Goal: Check status: Check status

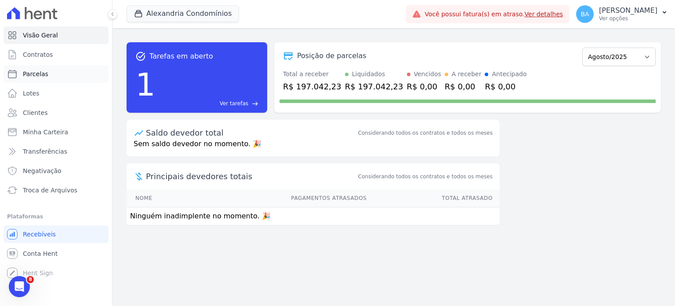
click at [51, 76] on link "Parcelas" at bounding box center [56, 74] width 105 height 18
select select
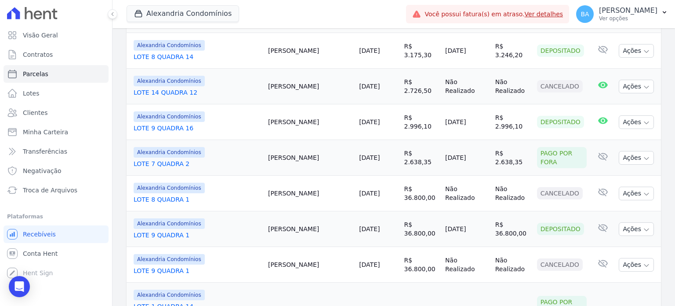
scroll to position [752, 0]
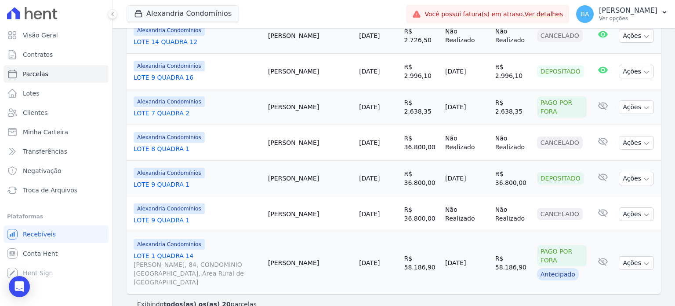
click at [502, 168] on td "R$ 36.800,00" at bounding box center [513, 179] width 42 height 36
click at [537, 172] on div "Depositado" at bounding box center [560, 178] width 47 height 12
drag, startPoint x: 424, startPoint y: 170, endPoint x: 536, endPoint y: 168, distance: 112.1
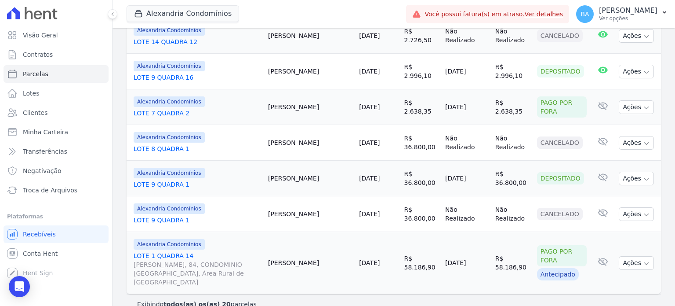
click at [532, 169] on tr "Alexandria Condomínios LOTE 9 QUADRA 1 [PERSON_NAME] [DATE] R$ 36.800,00 [DATE]…" at bounding box center [394, 179] width 535 height 36
click at [537, 172] on div "Depositado" at bounding box center [560, 178] width 47 height 12
drag, startPoint x: 576, startPoint y: 172, endPoint x: 486, endPoint y: 178, distance: 89.4
click at [486, 178] on tr "Alexandria Condomínios LOTE 9 QUADRA 1 [PERSON_NAME] [DATE] R$ 36.800,00 [DATE]…" at bounding box center [394, 179] width 535 height 36
click at [501, 177] on td "R$ 36.800,00" at bounding box center [513, 179] width 42 height 36
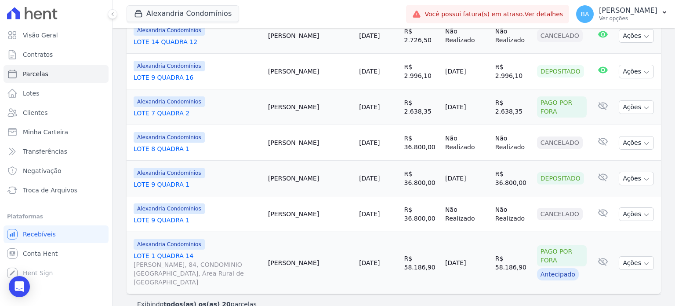
drag, startPoint x: 571, startPoint y: 175, endPoint x: 527, endPoint y: 173, distance: 44.5
click at [534, 173] on td "Depositado" at bounding box center [562, 179] width 57 height 36
click at [537, 175] on div "Depositado" at bounding box center [560, 178] width 47 height 12
drag, startPoint x: 313, startPoint y: 102, endPoint x: 254, endPoint y: 92, distance: 59.6
click at [254, 92] on tr "Alexandria Condomínios LOTE 7 QUADRA 2 [PERSON_NAME] [DATE] R$ 2.638,35 [DATE] …" at bounding box center [394, 107] width 535 height 36
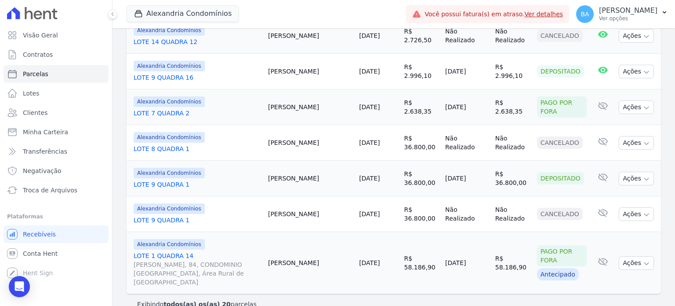
click at [261, 96] on div "Alexandria Condomínios" at bounding box center [198, 101] width 128 height 11
drag, startPoint x: 331, startPoint y: 253, endPoint x: 314, endPoint y: 252, distance: 17.7
click at [314, 252] on td "[PERSON_NAME]" at bounding box center [310, 263] width 91 height 62
click at [314, 249] on td "[PERSON_NAME]" at bounding box center [310, 263] width 91 height 62
drag, startPoint x: 518, startPoint y: 175, endPoint x: 309, endPoint y: 179, distance: 209.8
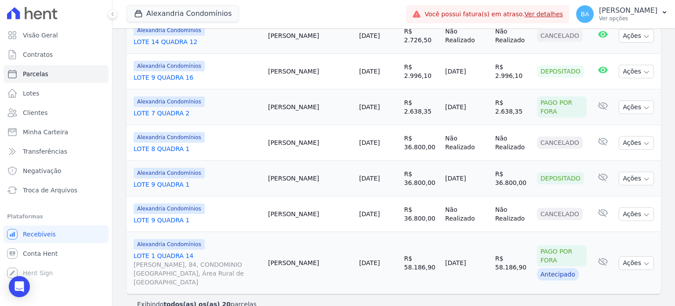
click at [309, 179] on tr "Alexandria Condomínios LOTE 9 QUADRA 1 [PERSON_NAME] [DATE] R$ 36.800,00 [DATE]…" at bounding box center [394, 179] width 535 height 36
click at [320, 182] on td "[PERSON_NAME]" at bounding box center [310, 179] width 91 height 36
click at [471, 171] on td "[DATE]" at bounding box center [467, 179] width 50 height 36
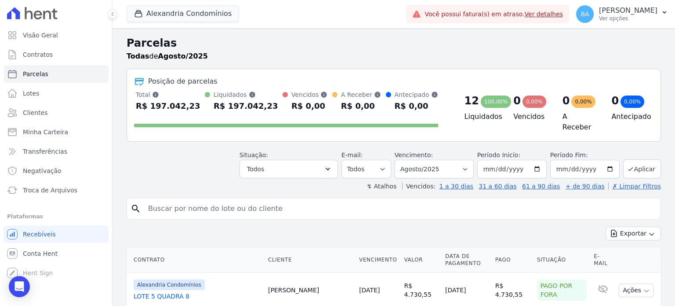
scroll to position [44, 0]
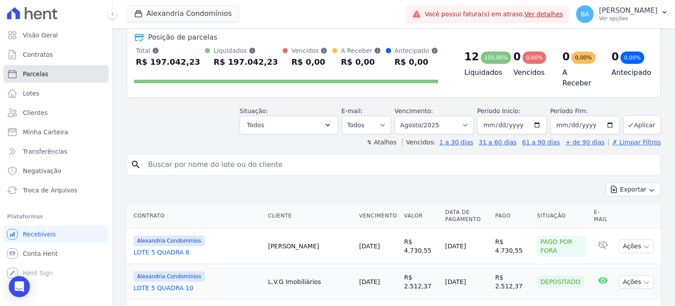
click at [51, 73] on link "Parcelas" at bounding box center [56, 74] width 105 height 18
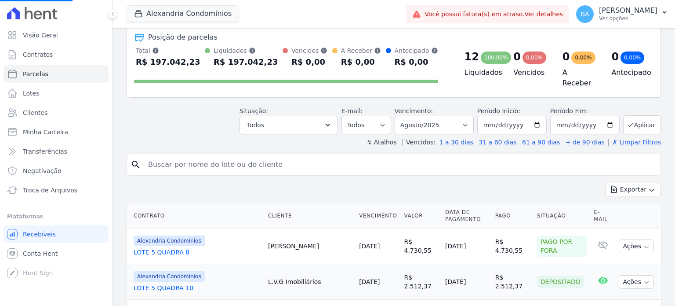
select select
